Goal: Communication & Community: Participate in discussion

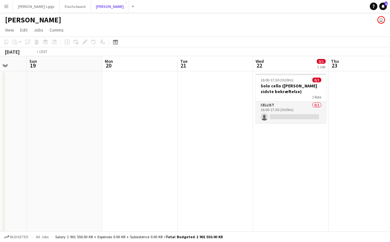
scroll to position [0, 212]
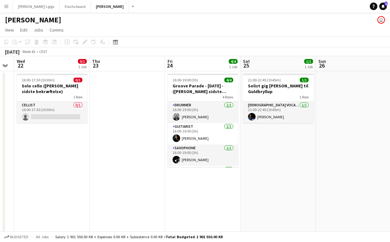
click at [8, 8] on app-icon "Menu" at bounding box center [6, 6] width 5 height 5
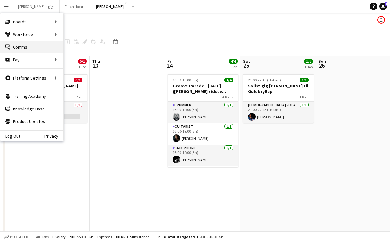
click at [33, 44] on link "Comms Comms" at bounding box center [31, 47] width 63 height 13
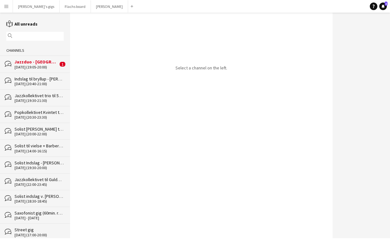
click at [27, 68] on div "[DATE] (19:05-20:00)" at bounding box center [37, 67] width 44 height 4
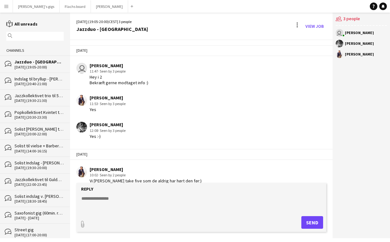
scroll to position [8, 0]
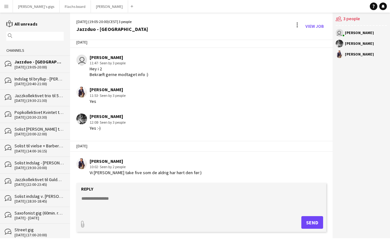
click at [108, 206] on textarea at bounding box center [202, 203] width 243 height 16
type textarea "**********"
click at [312, 224] on button "Send" at bounding box center [312, 222] width 22 height 13
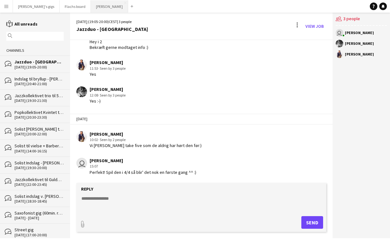
click at [91, 6] on button "Asger Gigs Close" at bounding box center [109, 6] width 37 height 12
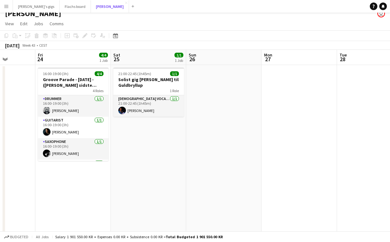
scroll to position [0, 268]
